Goal: Download file/media

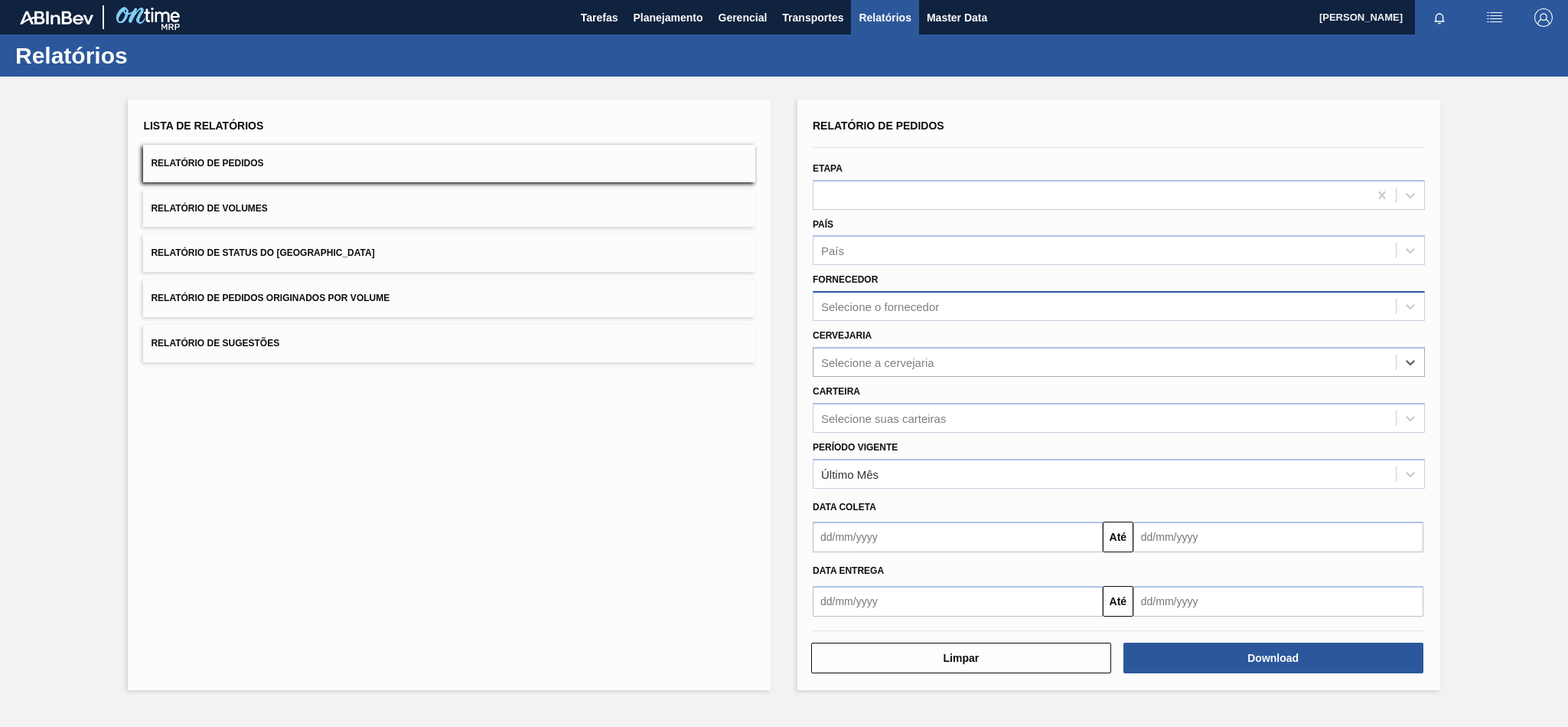
click at [891, 300] on div "Selecione o fornecedor" at bounding box center [880, 306] width 118 height 13
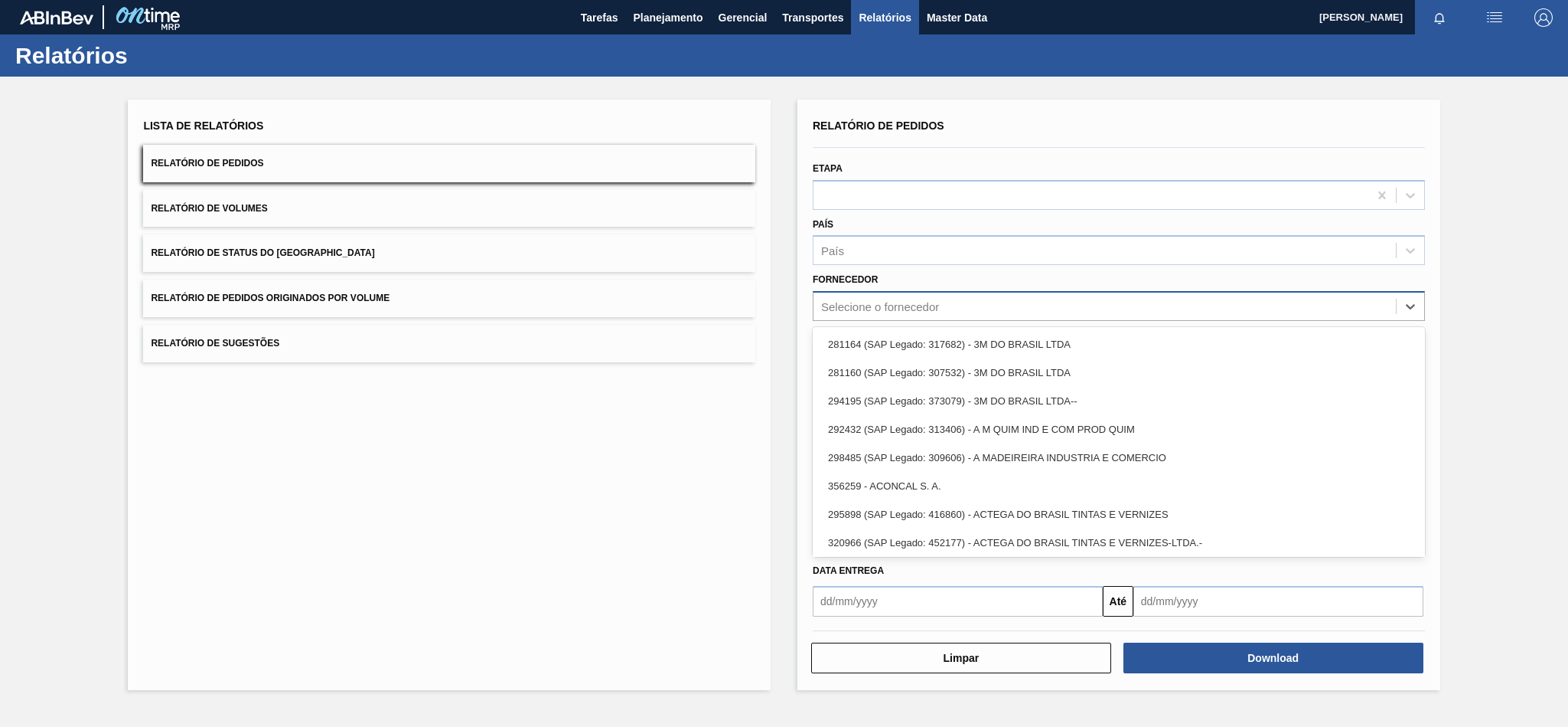
paste input "320622"
type input "320622"
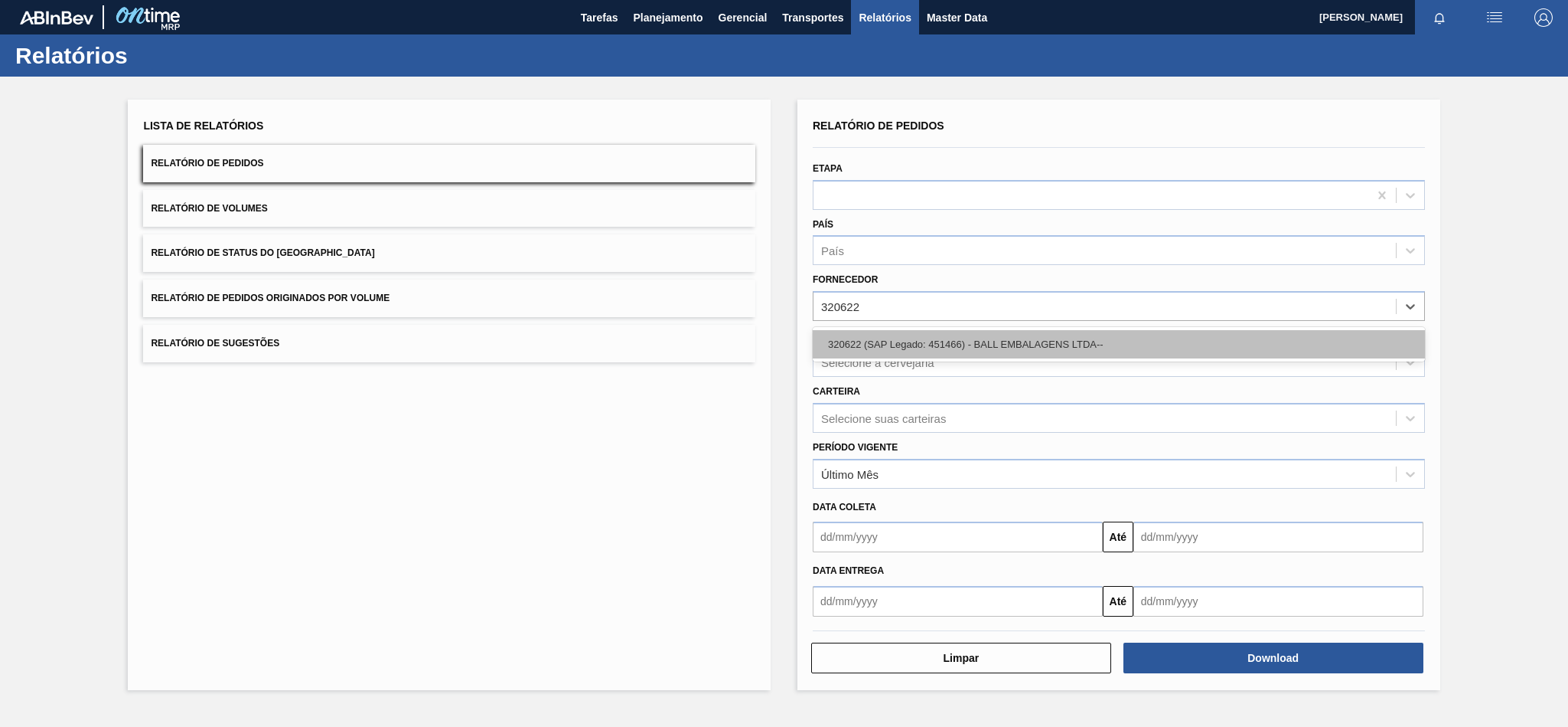
click at [893, 334] on div "320622 (SAP Legado: 451466) - BALL EMBALAGENS LTDA--" at bounding box center [1119, 344] width 612 height 28
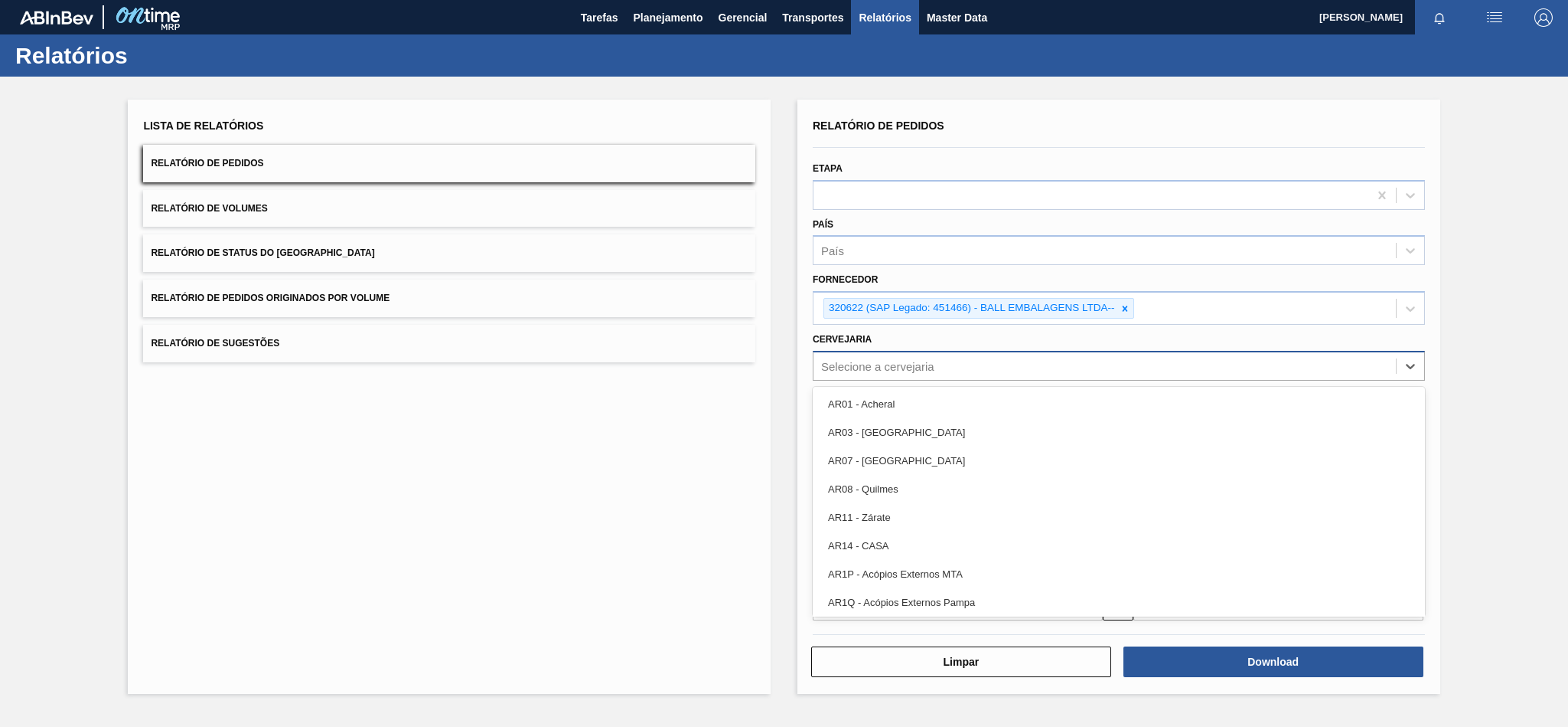
click at [879, 368] on div "Selecione a cervejaria" at bounding box center [878, 366] width 113 height 13
paste input "BR02"
type input "BR02"
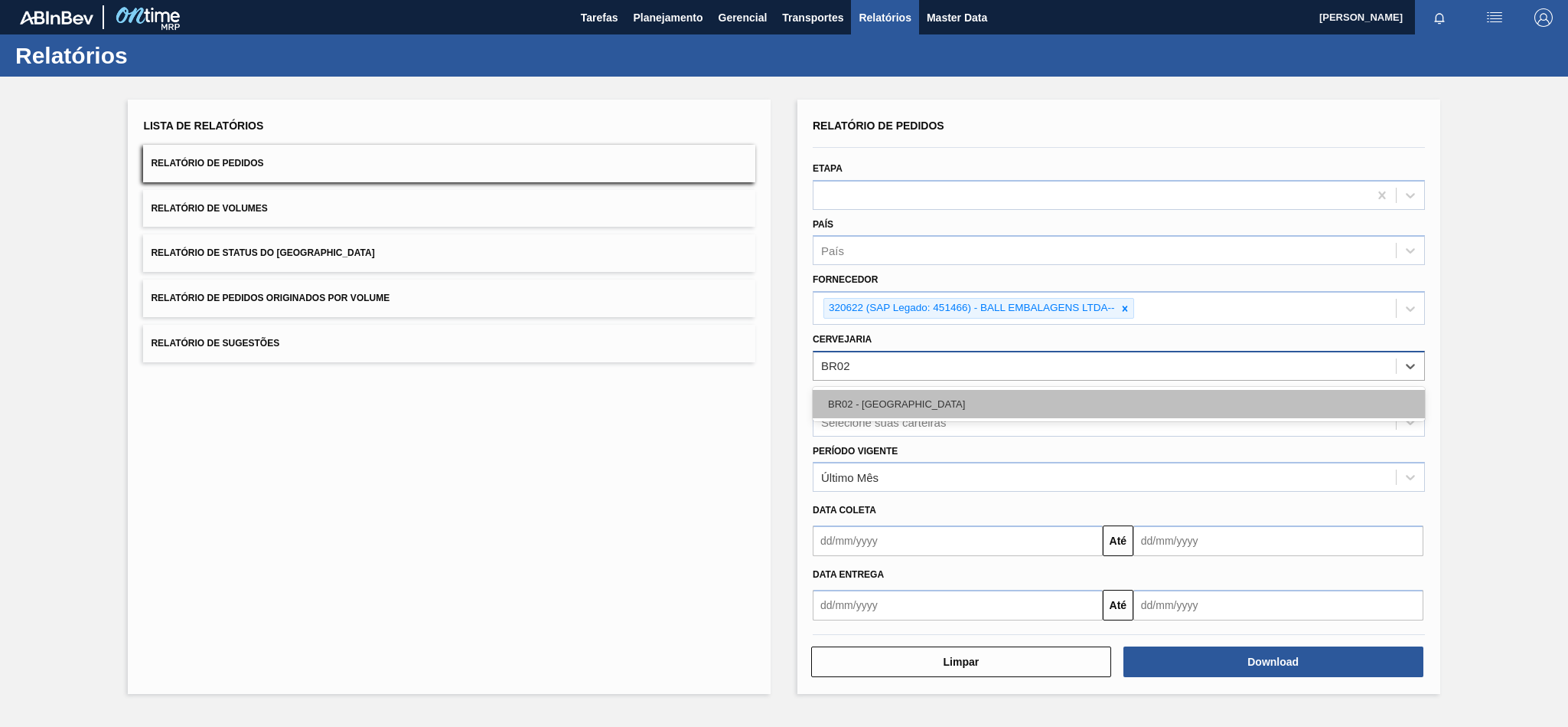
click at [854, 407] on div "BR02 - [GEOGRAPHIC_DATA]" at bounding box center [1119, 403] width 612 height 28
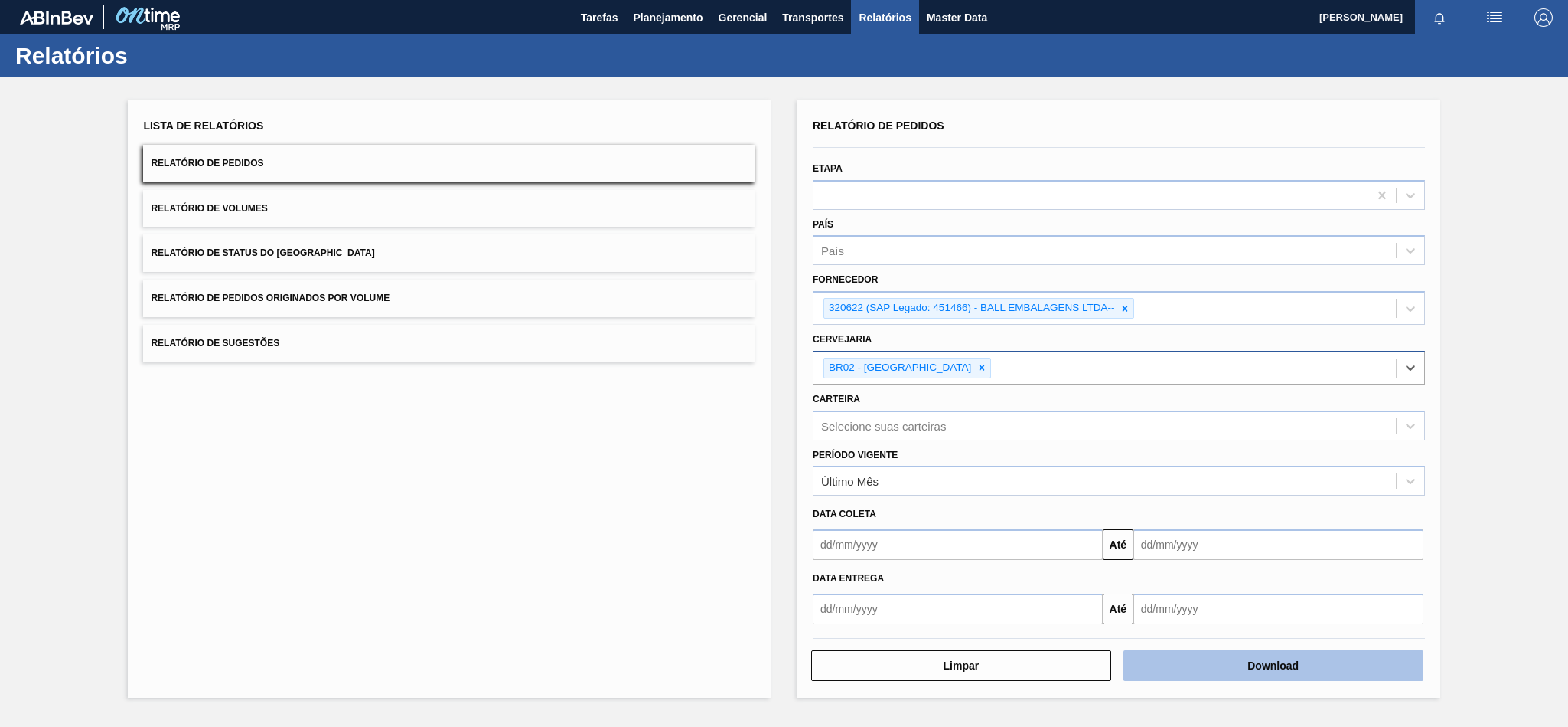
click at [1223, 673] on button "Download" at bounding box center [1272, 665] width 300 height 30
click at [1130, 309] on icon at bounding box center [1125, 308] width 11 height 11
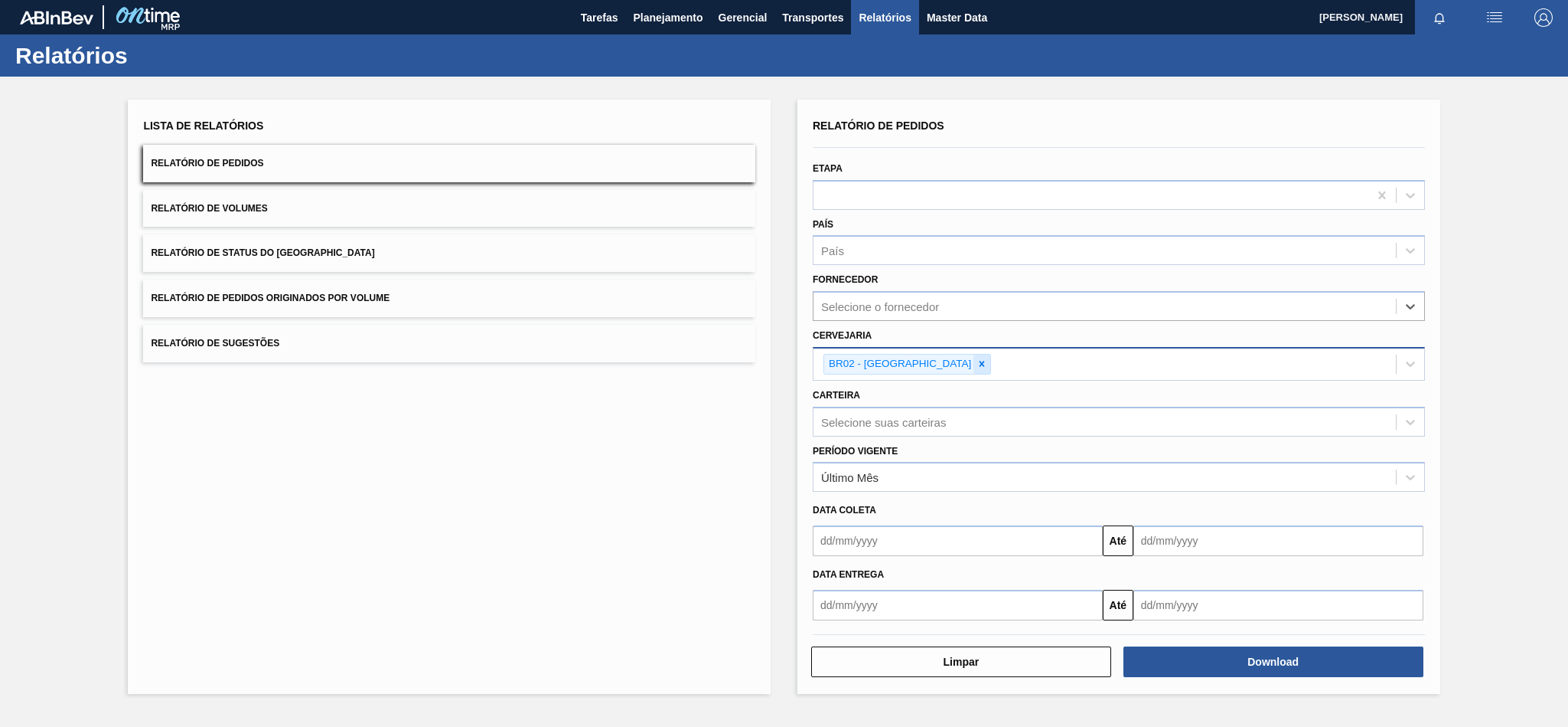
click at [974, 359] on div at bounding box center [982, 364] width 17 height 19
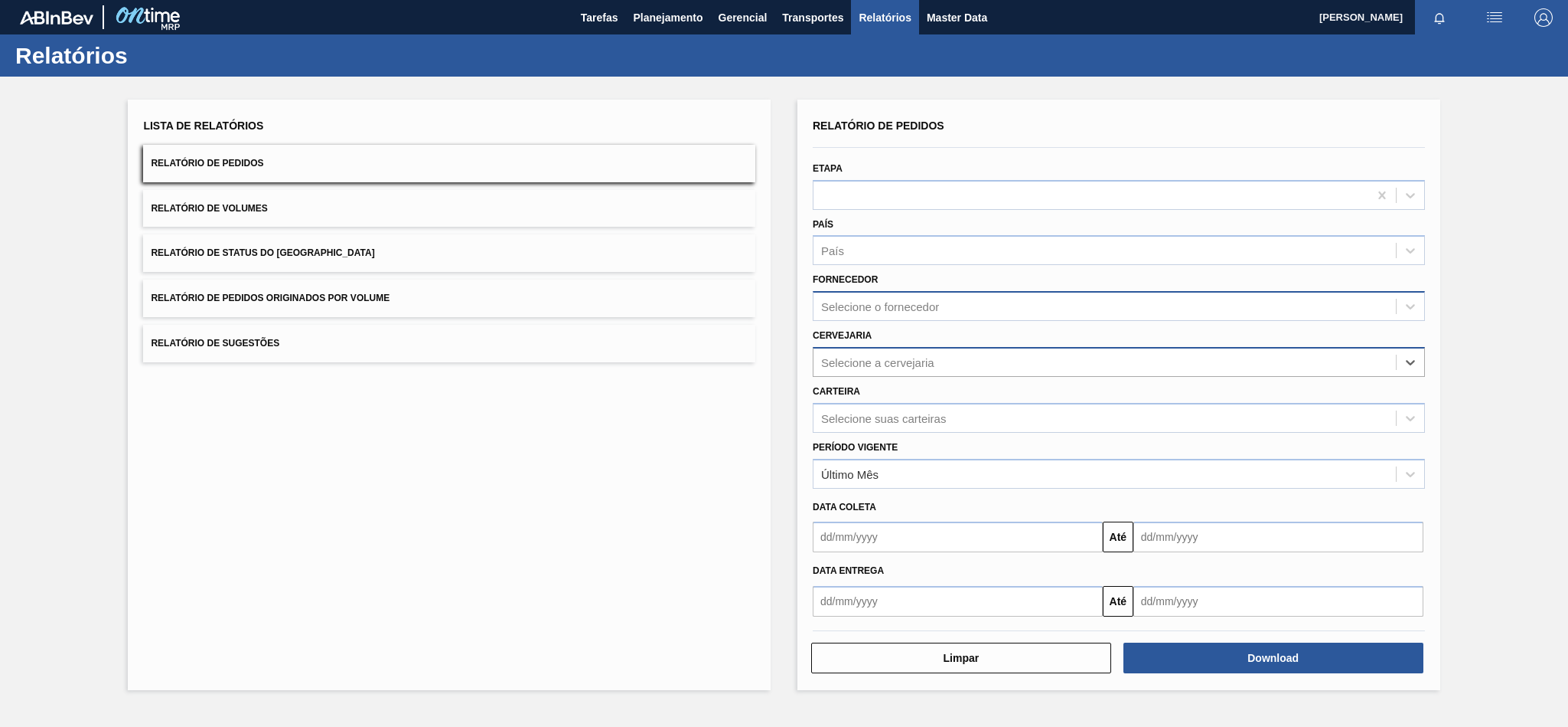
click at [887, 303] on div "Selecione o fornecedor" at bounding box center [880, 306] width 118 height 13
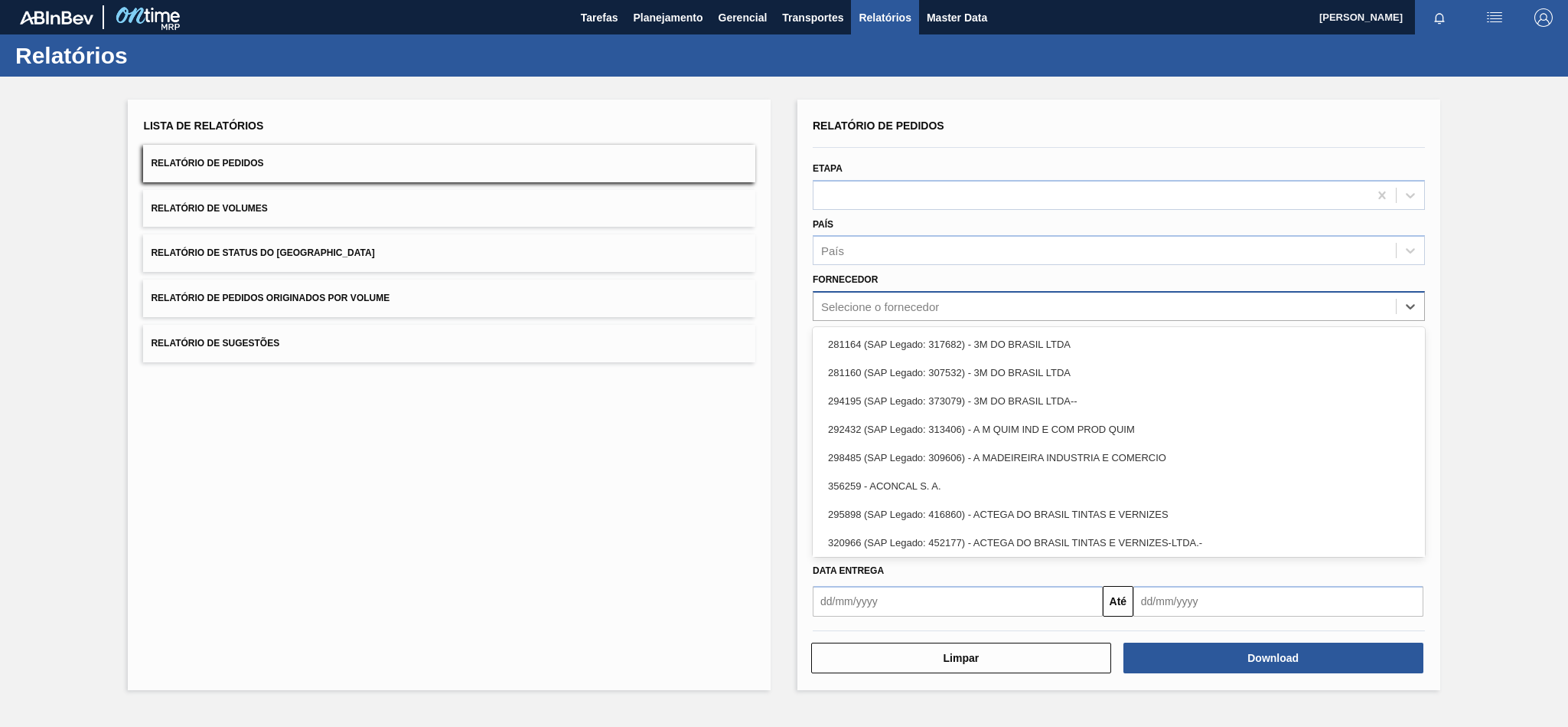
click at [888, 303] on div "Selecione o fornecedor" at bounding box center [880, 306] width 118 height 13
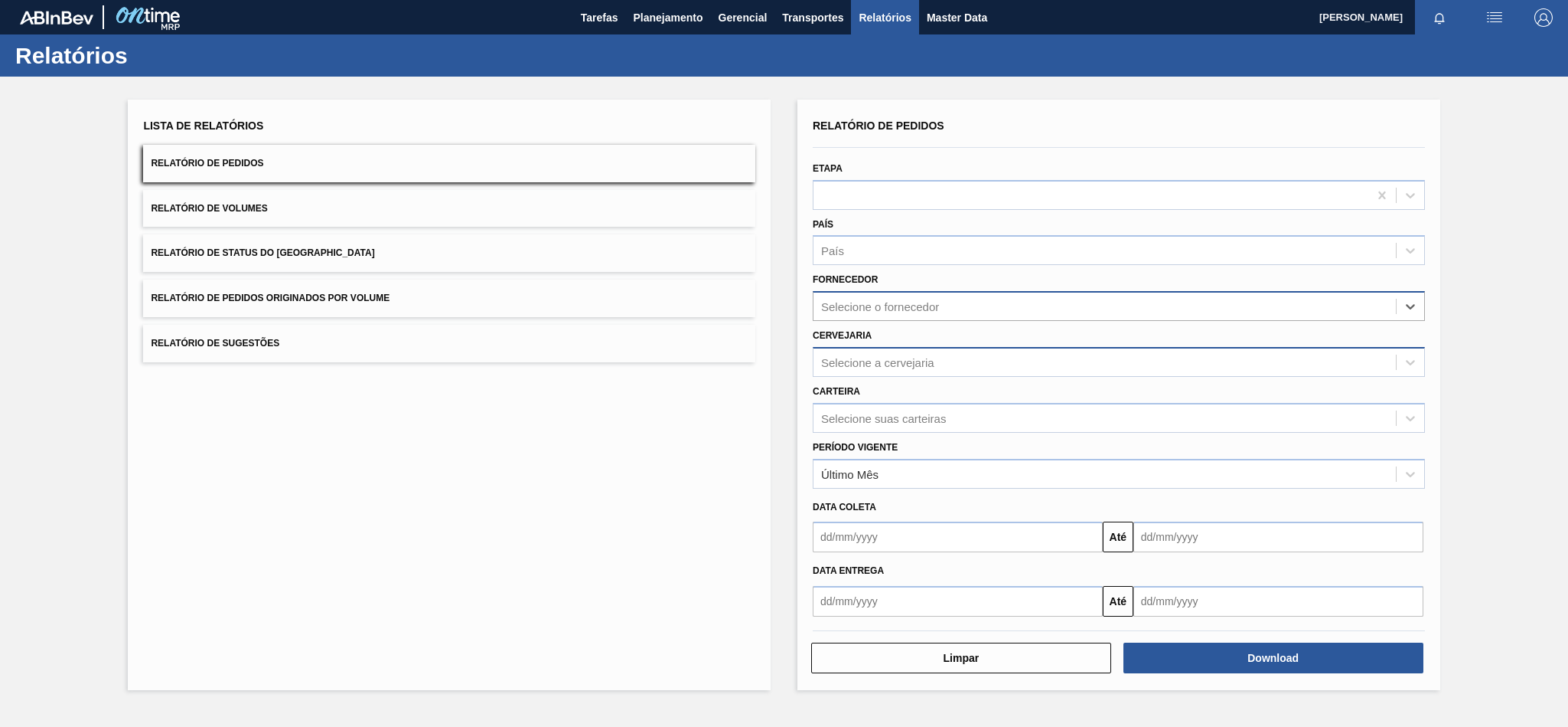
paste input "289877"
type input "289877"
drag, startPoint x: 873, startPoint y: 338, endPoint x: 863, endPoint y: 334, distance: 10.8
click at [873, 340] on div "289877 (SAP Legado: 311017) - BALL EMBALAGENS LTDA" at bounding box center [1119, 344] width 612 height 28
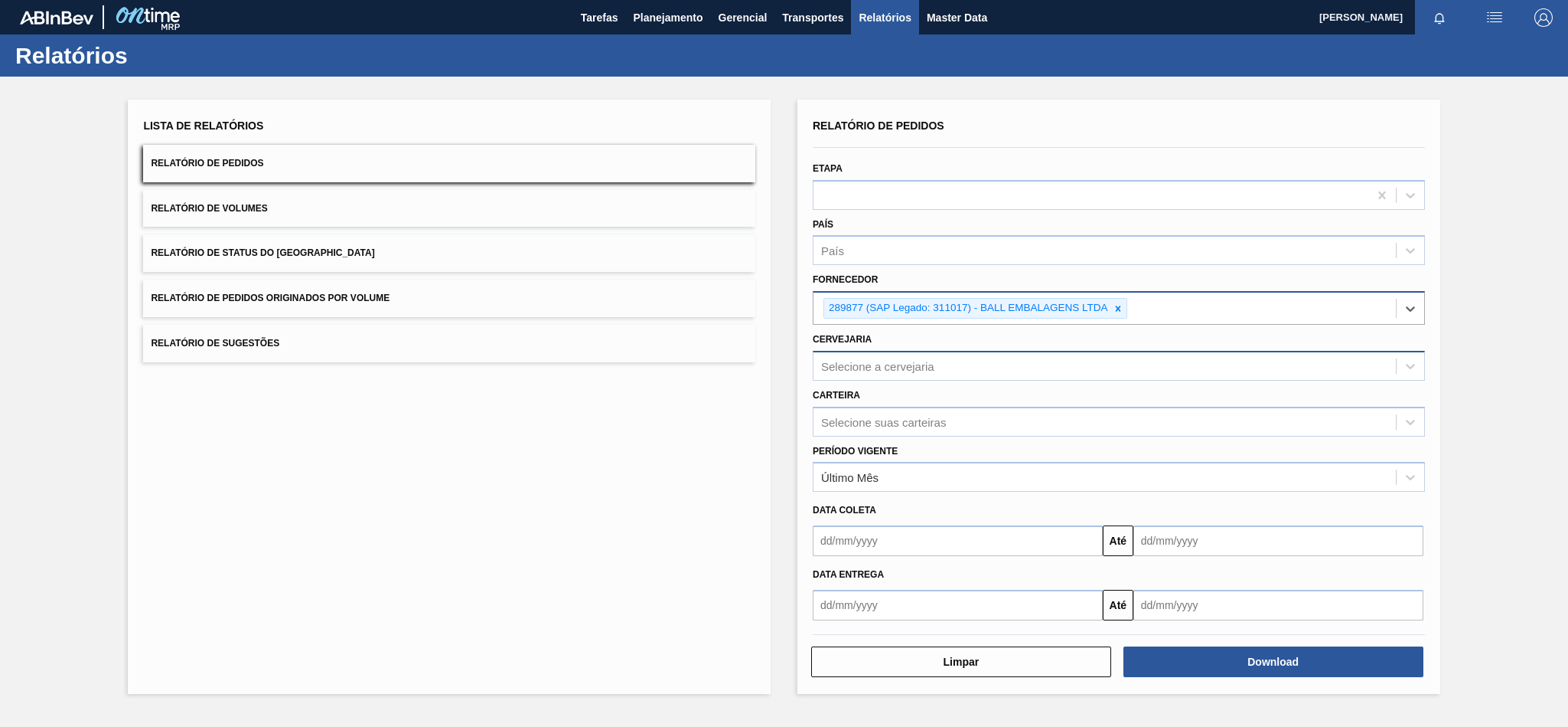
click at [898, 372] on div "Selecione a cervejaria" at bounding box center [878, 366] width 113 height 13
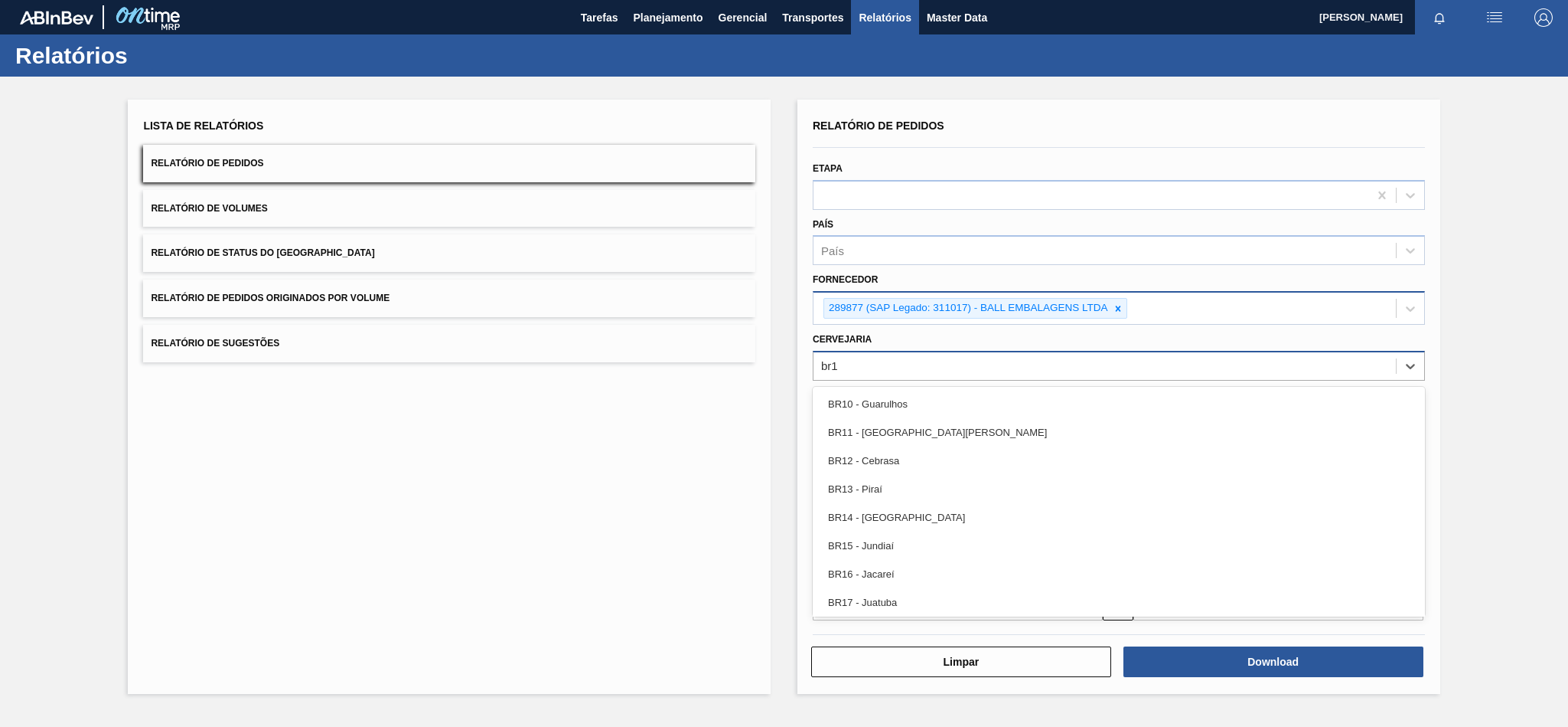
type input "br19"
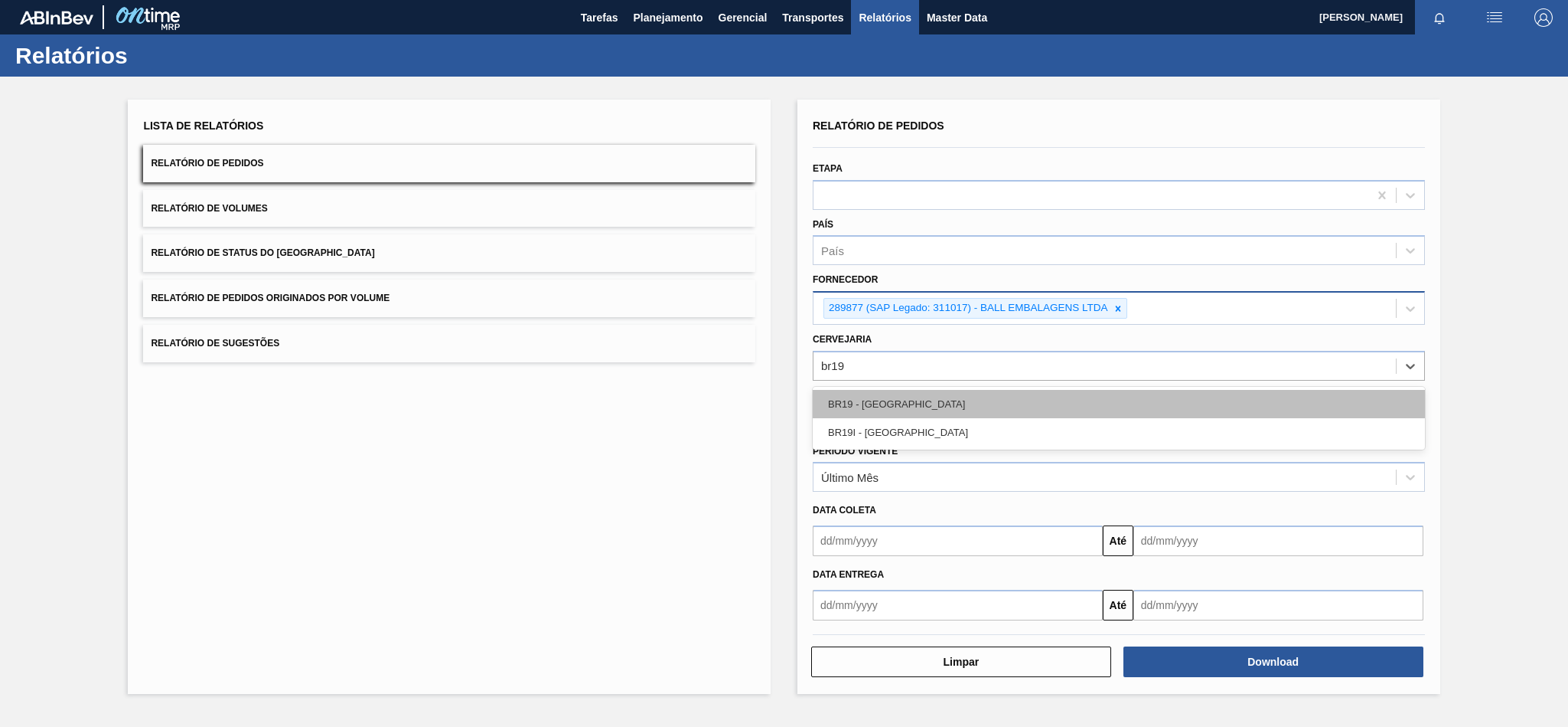
click at [878, 405] on div "BR19 - [GEOGRAPHIC_DATA]" at bounding box center [1119, 403] width 612 height 28
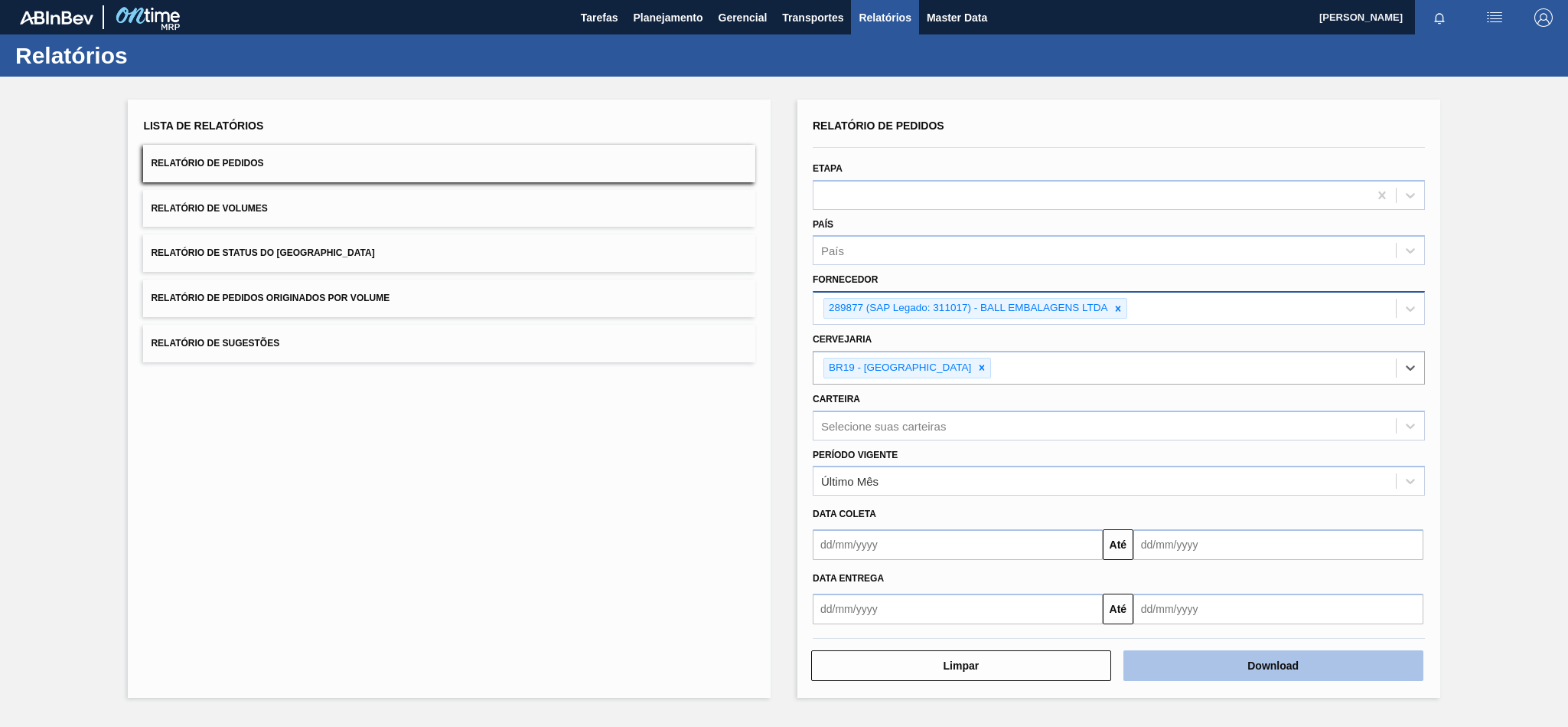
click at [1302, 660] on button "Download" at bounding box center [1272, 665] width 300 height 30
